Goal: Information Seeking & Learning: Check status

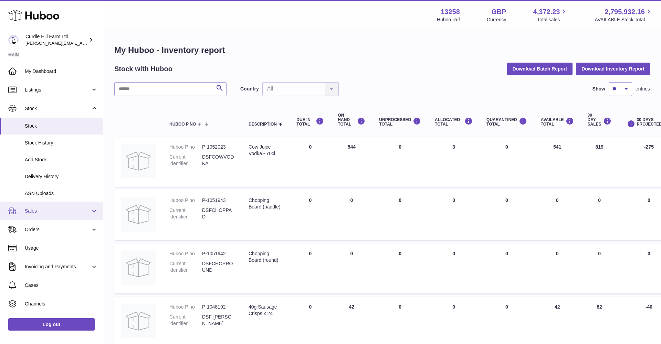
click at [42, 208] on span "Sales" at bounding box center [58, 211] width 66 height 7
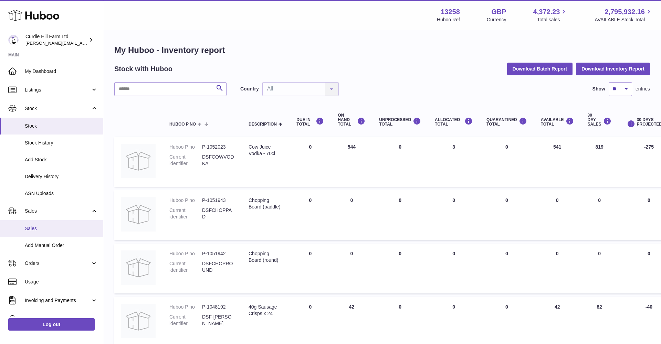
click at [47, 221] on link "Sales" at bounding box center [51, 228] width 103 height 17
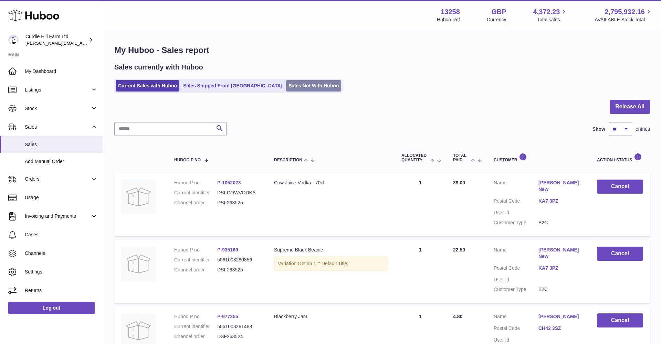
click at [286, 89] on link "Sales Not With Huboo" at bounding box center [313, 85] width 55 height 11
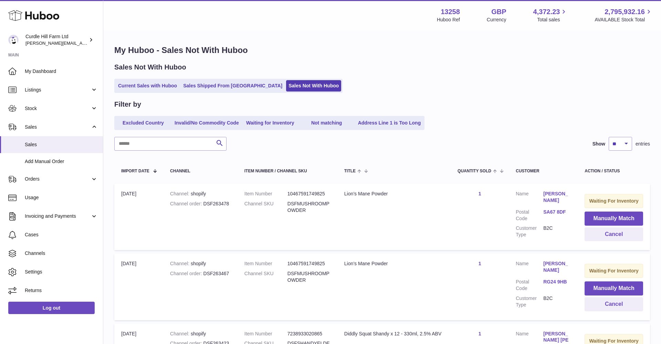
click at [145, 120] on link "Excluded Country" at bounding box center [143, 122] width 55 height 11
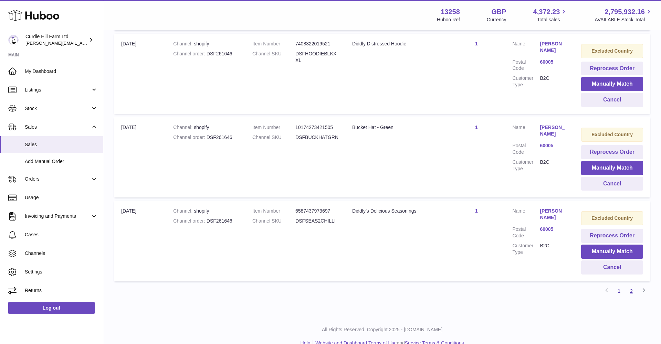
scroll to position [736, 0]
click at [630, 285] on link "2" at bounding box center [631, 291] width 12 height 12
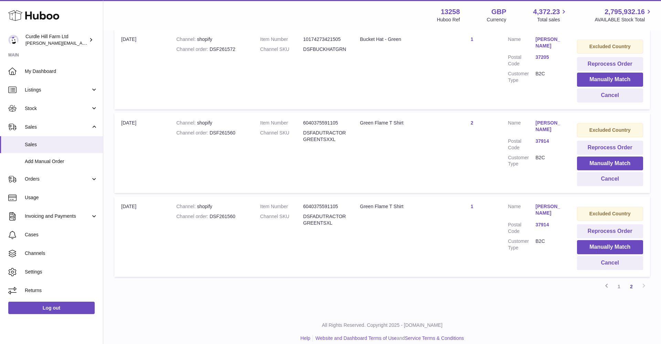
scroll to position [406, 0]
click at [620, 282] on link "1" at bounding box center [619, 287] width 12 height 12
